Goal: Find specific page/section: Find specific page/section

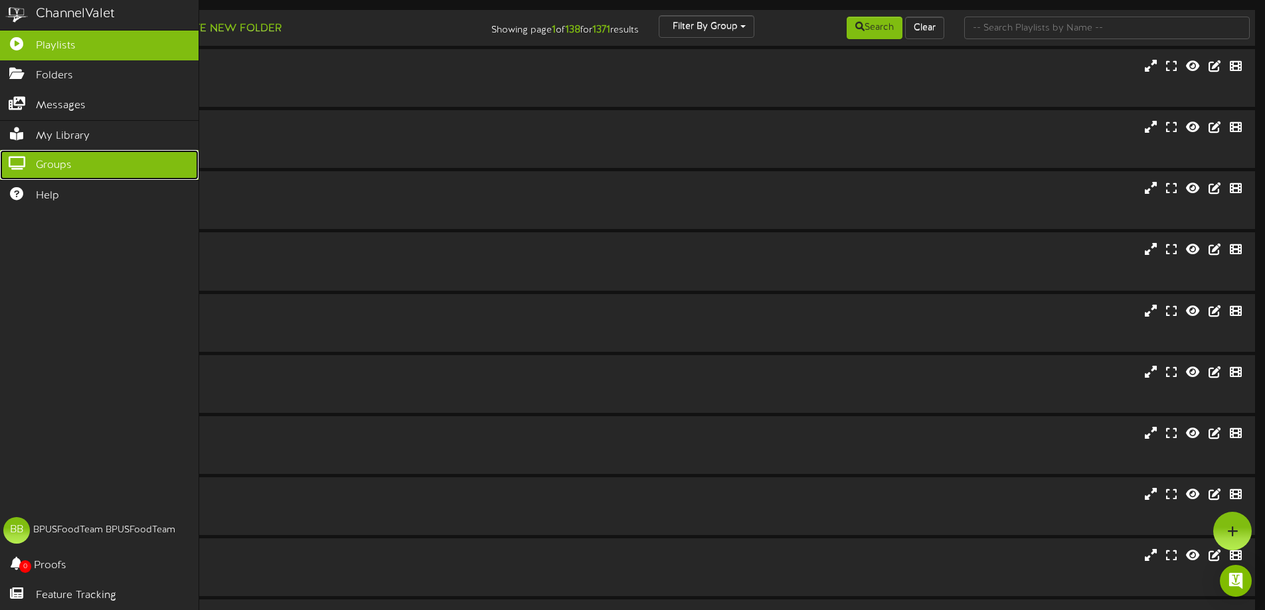
click at [24, 157] on icon at bounding box center [16, 162] width 33 height 10
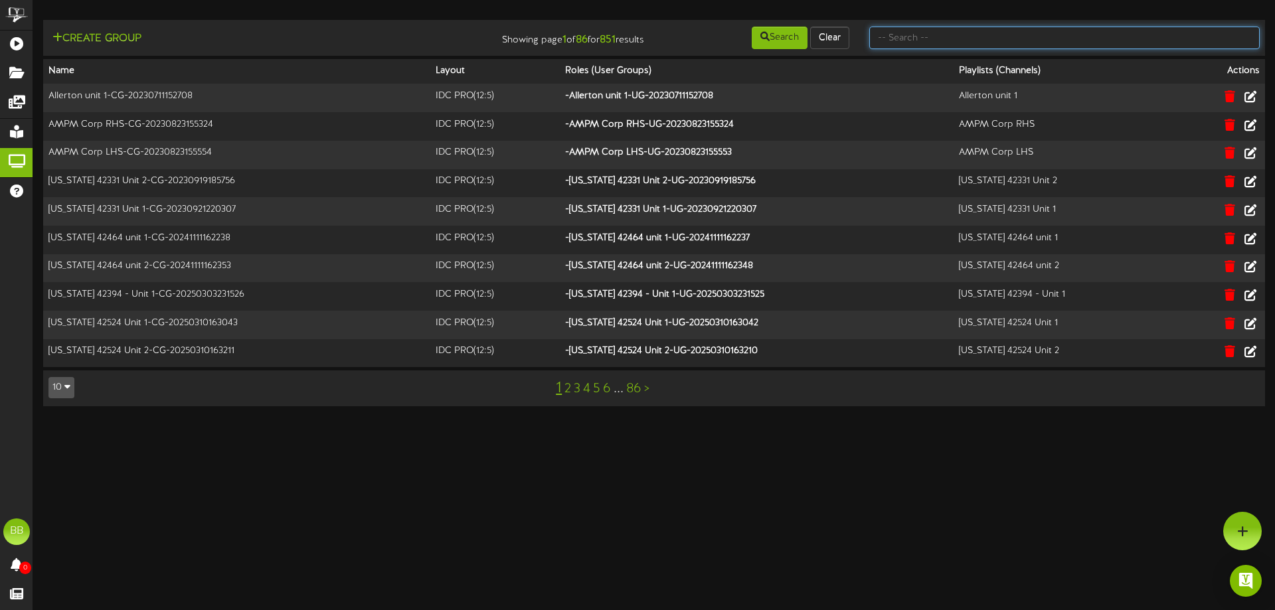
click at [965, 33] on input "text" at bounding box center [1064, 38] width 390 height 23
type input "TFC Southern"
click at [789, 39] on button "Search" at bounding box center [780, 38] width 56 height 23
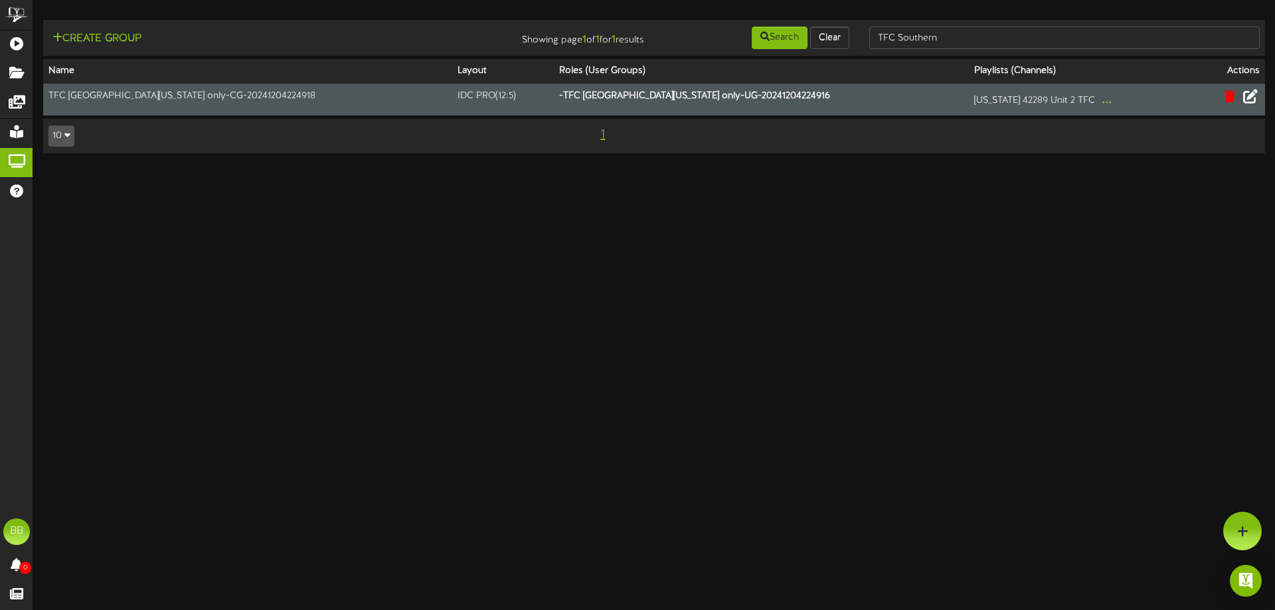
click at [1255, 100] on icon at bounding box center [1250, 96] width 15 height 15
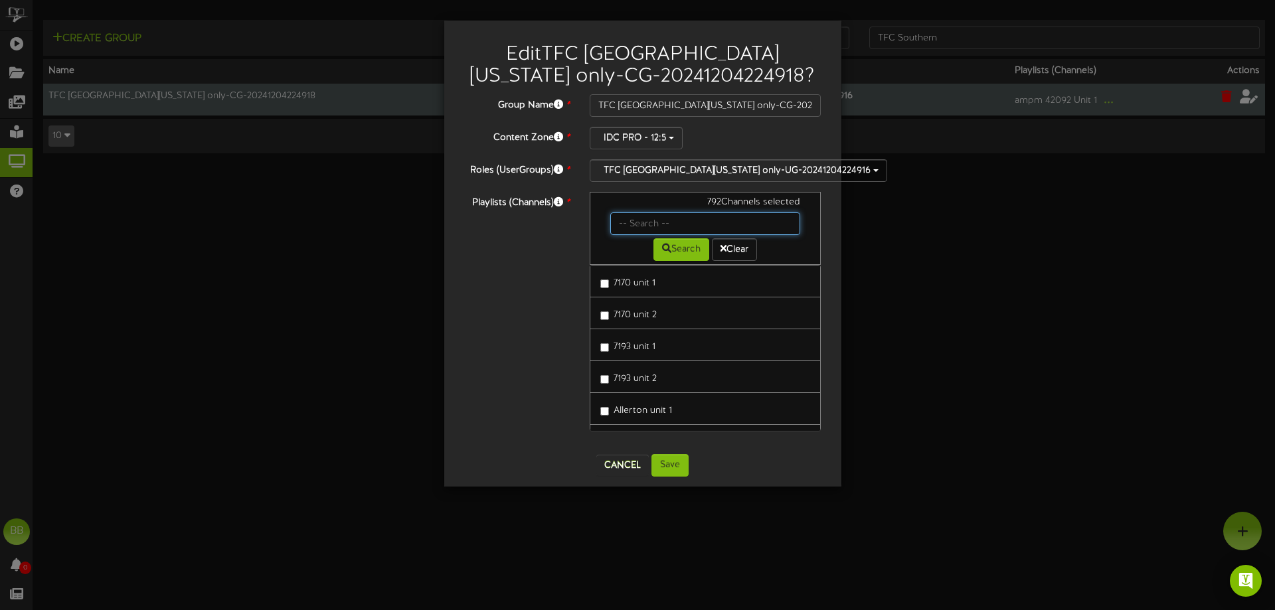
click at [641, 231] on input "text" at bounding box center [705, 223] width 191 height 23
type input "5"
click at [679, 251] on button "Search" at bounding box center [681, 249] width 56 height 23
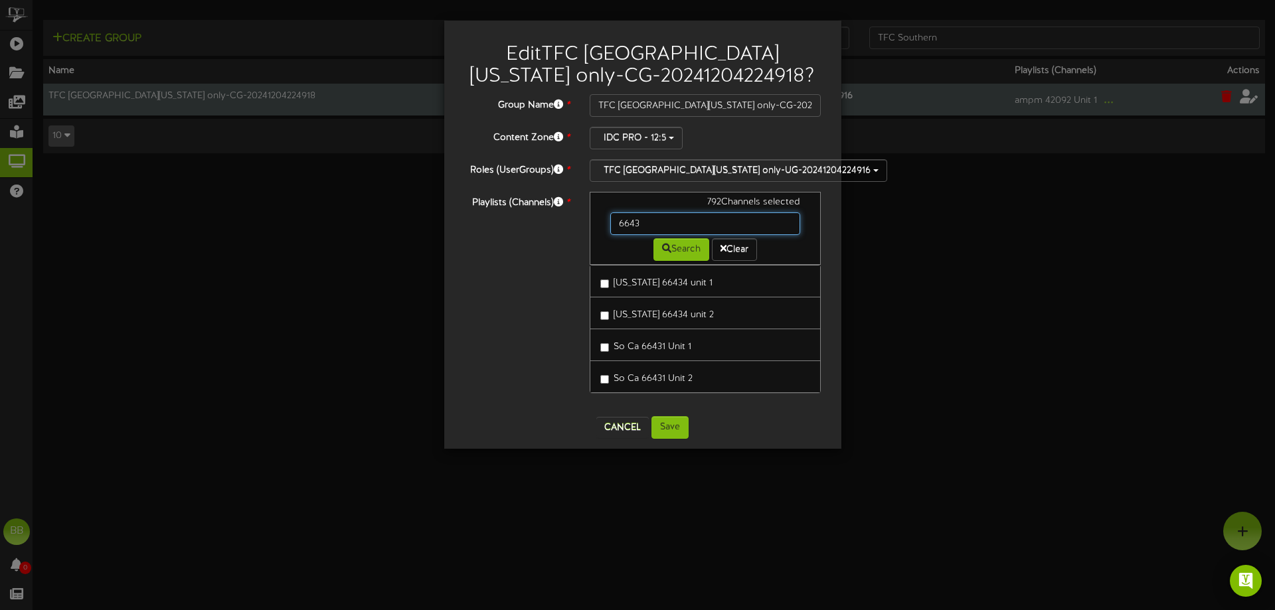
click at [641, 222] on input "6643" at bounding box center [705, 223] width 191 height 23
type input "66463"
click at [662, 248] on icon at bounding box center [666, 248] width 9 height 9
